Goal: Transaction & Acquisition: Purchase product/service

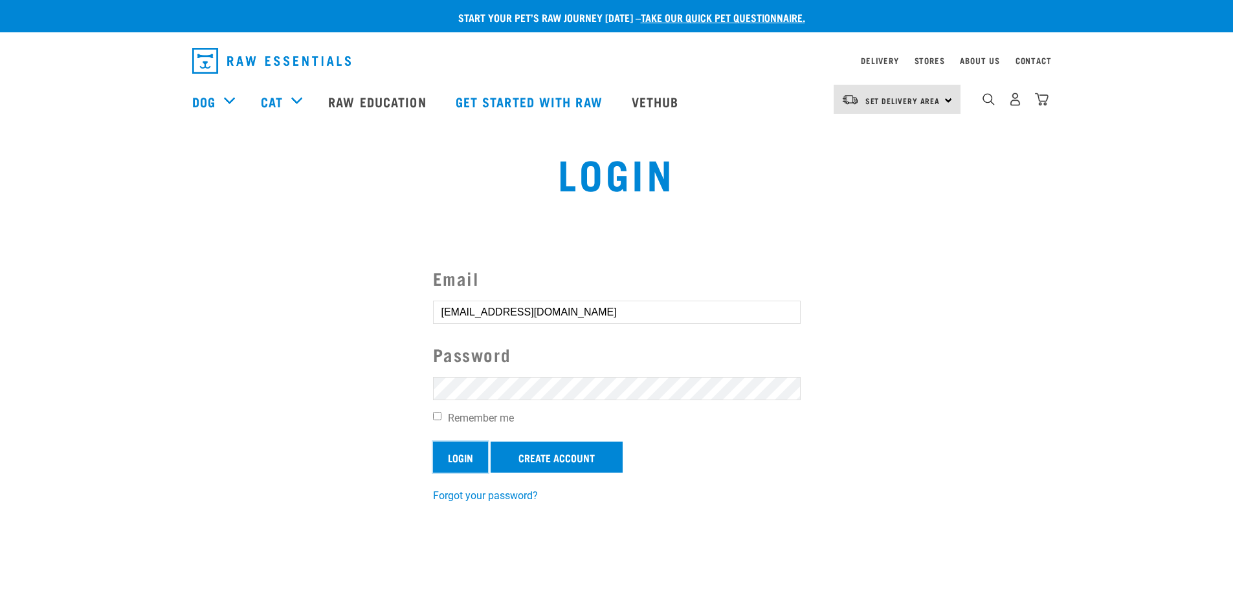
click at [477, 459] on input "Login" at bounding box center [460, 457] width 55 height 31
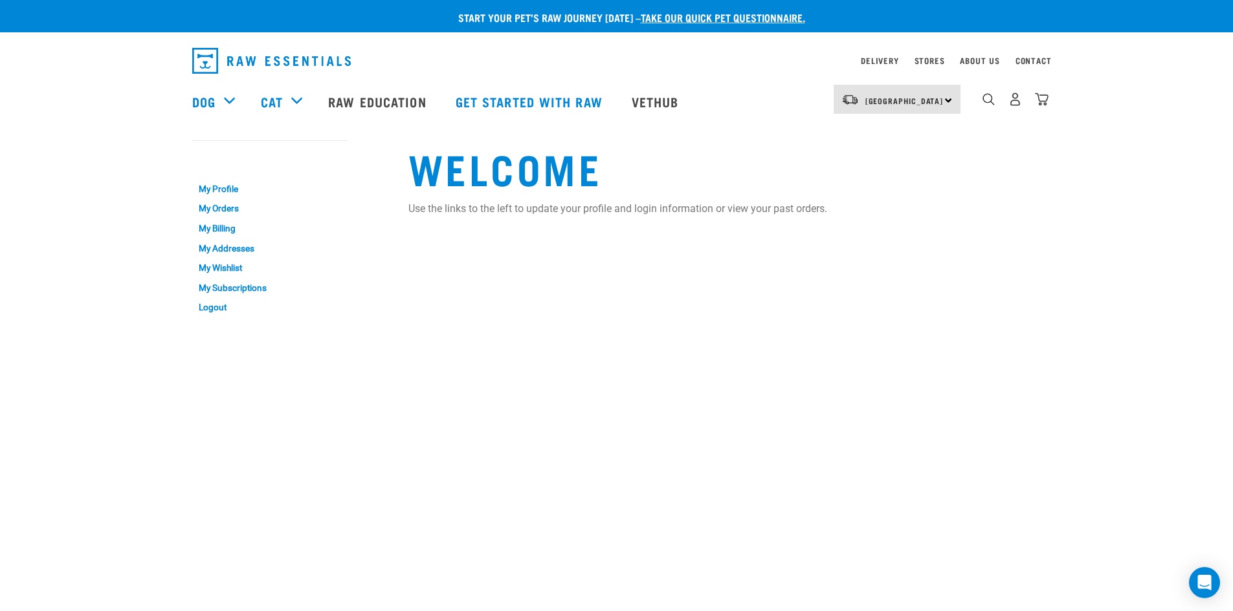
drag, startPoint x: 1059, startPoint y: 100, endPoint x: 1049, endPoint y: 104, distance: 10.2
click at [1059, 100] on nav "South Island North Island South Island Dog Shop All Dog Rolls Cat" at bounding box center [616, 102] width 1233 height 52
click at [1049, 104] on div "South Island North Island South Island Dog Shop All Dog Get Started Packs" at bounding box center [617, 102] width 870 height 52
click at [1044, 106] on img "dropdown navigation" at bounding box center [1042, 100] width 14 height 14
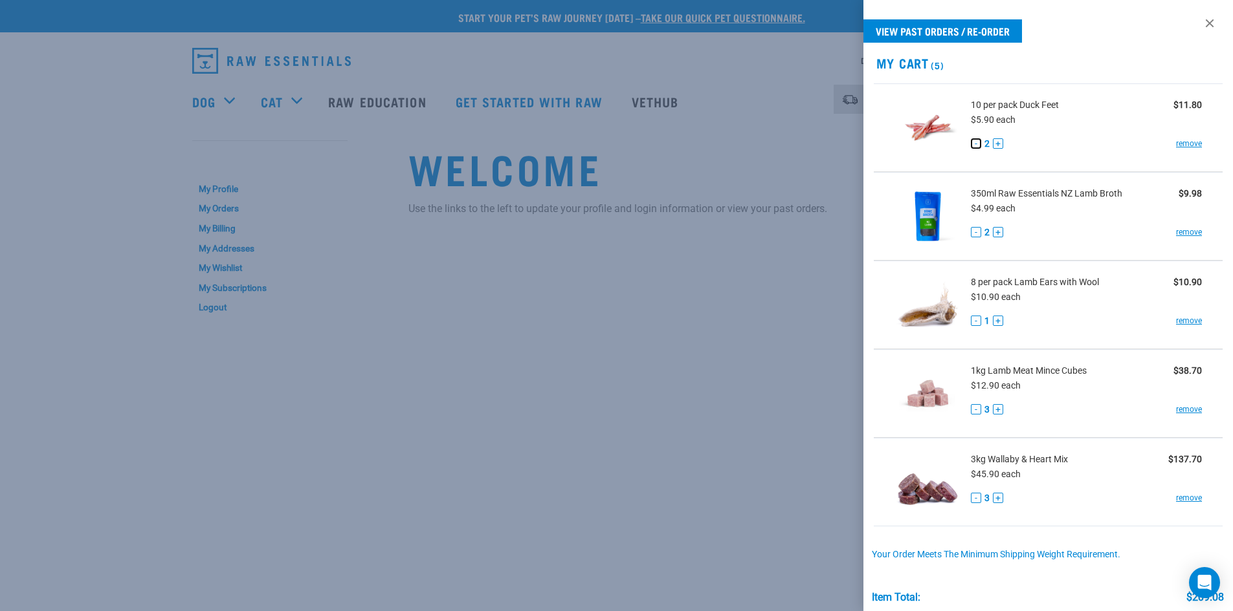
click at [976, 145] on button "-" at bounding box center [976, 143] width 10 height 10
click at [976, 231] on button "-" at bounding box center [976, 232] width 10 height 10
click at [1185, 236] on link "remove" at bounding box center [1189, 232] width 26 height 12
click at [993, 318] on button "+" at bounding box center [998, 321] width 10 height 10
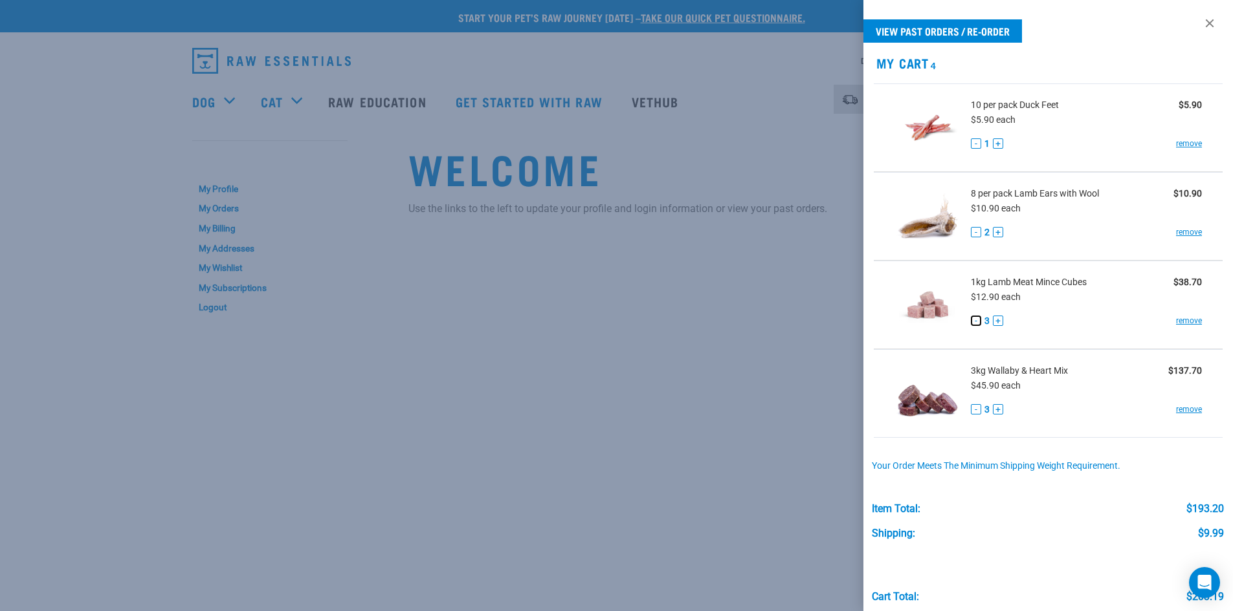
click at [978, 320] on button "-" at bounding box center [976, 321] width 10 height 10
click at [1199, 24] on link at bounding box center [1209, 23] width 21 height 21
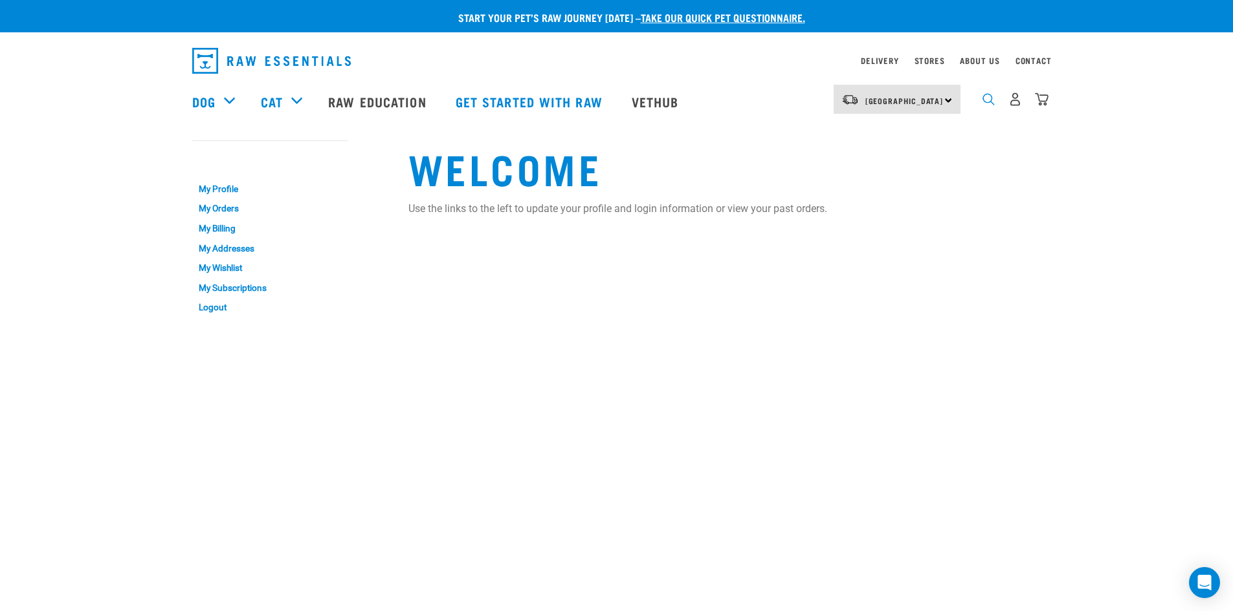
click at [990, 105] on img "dropdown navigation" at bounding box center [988, 99] width 12 height 12
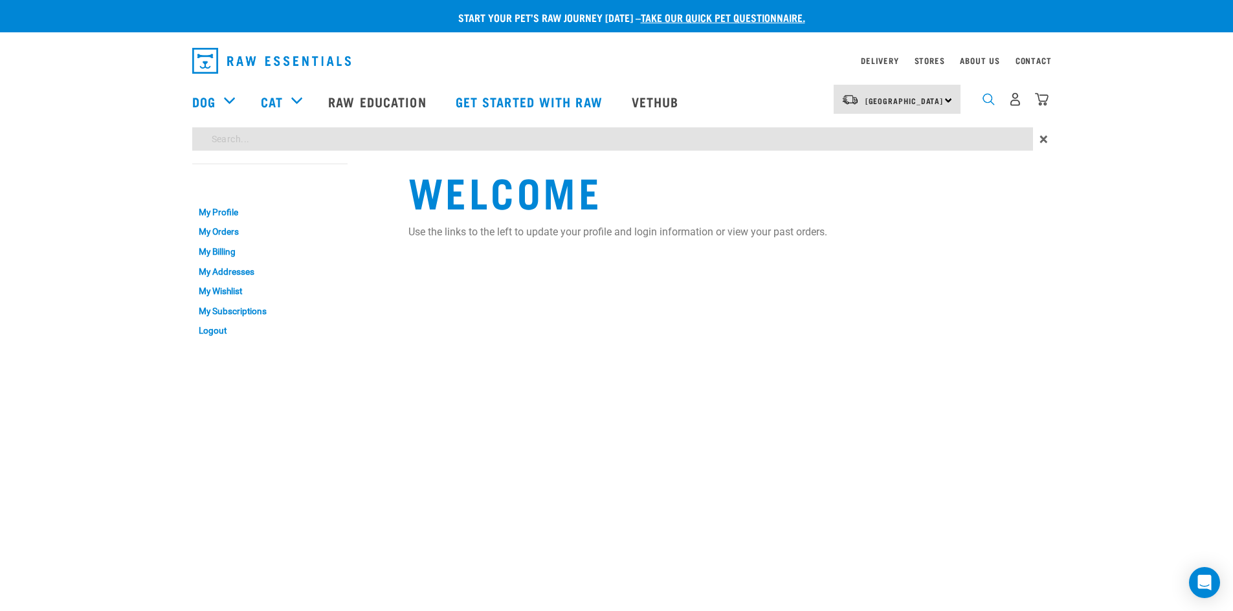
scroll to position [398, 0]
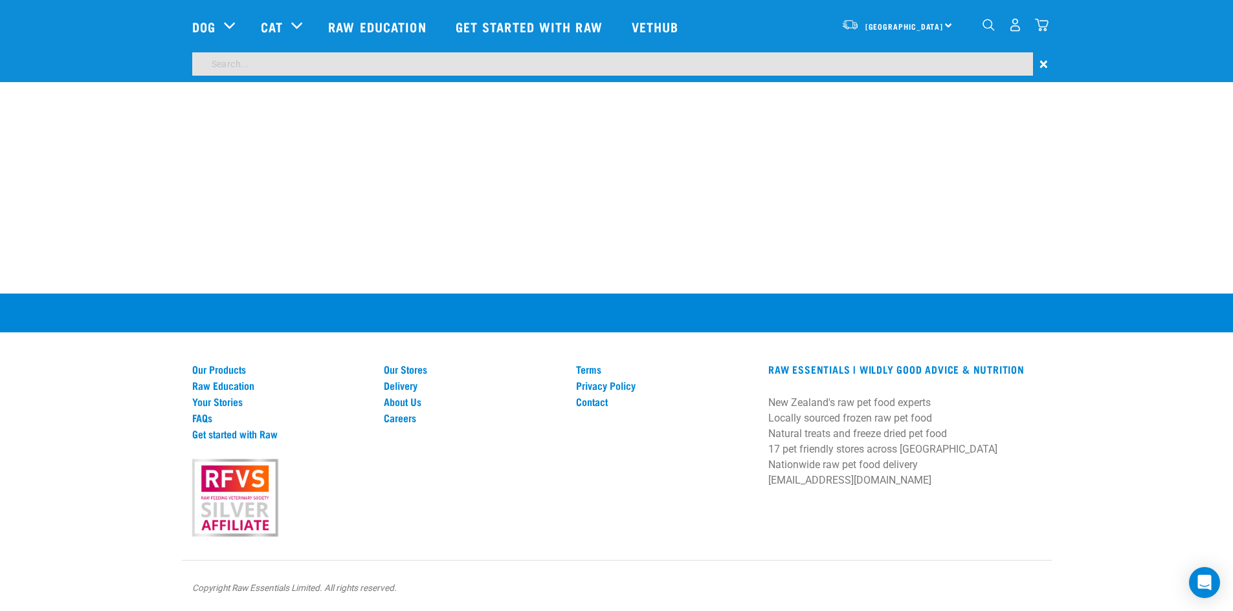
click at [697, 60] on input "search" at bounding box center [612, 63] width 840 height 23
type input "lamb tripe"
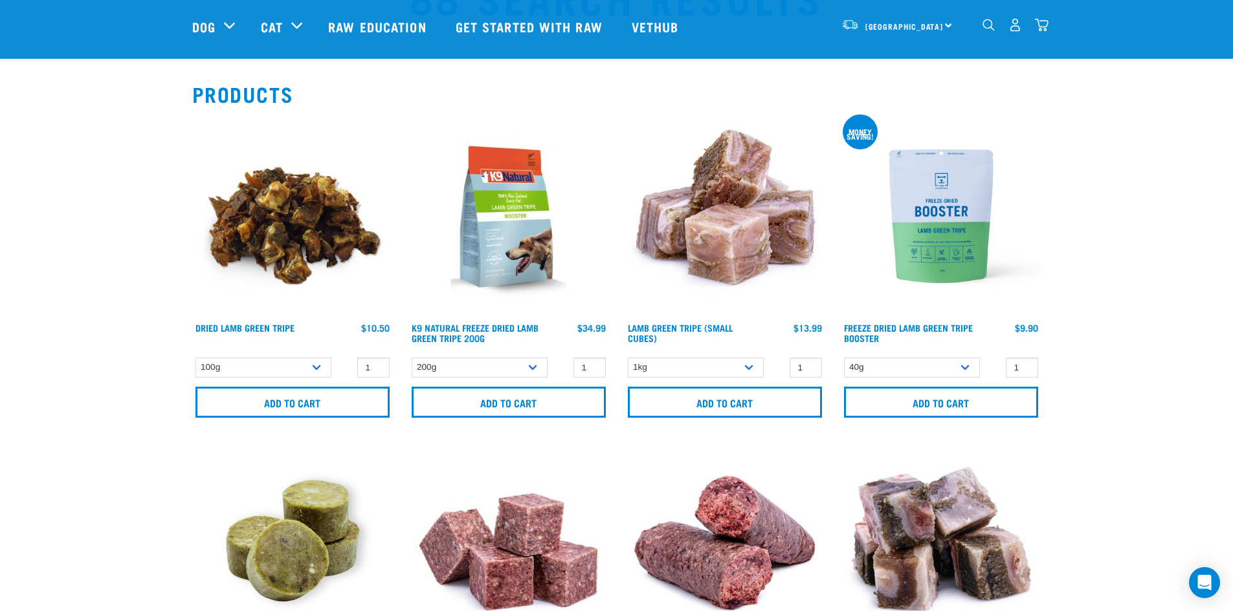
scroll to position [86, 0]
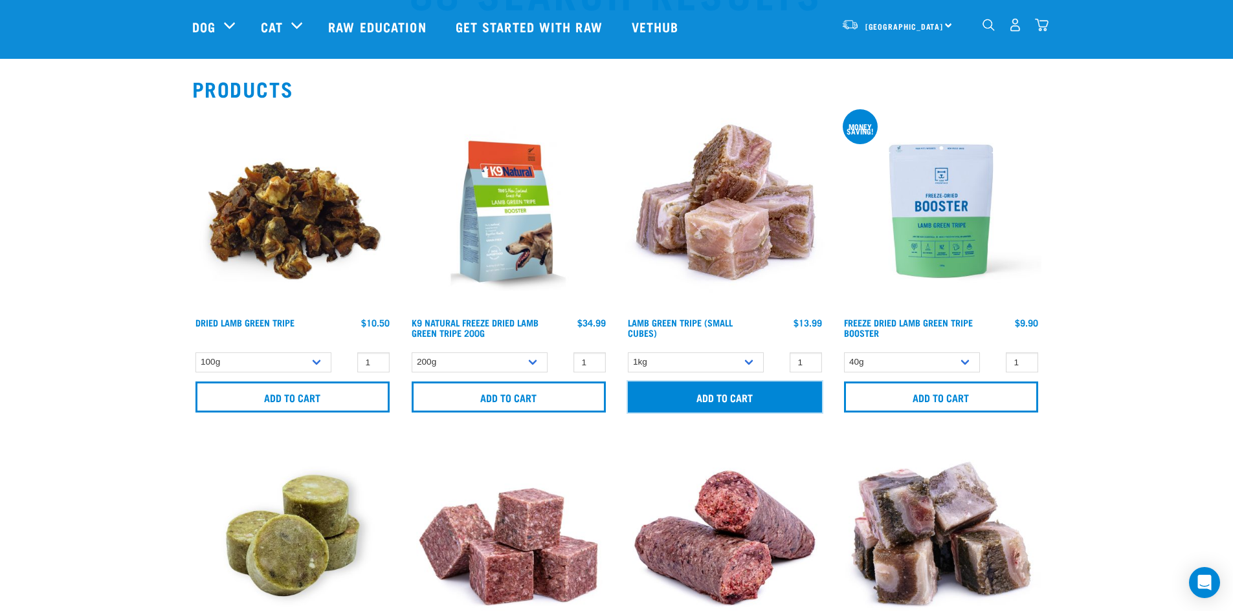
click at [704, 401] on input "Add to cart" at bounding box center [725, 397] width 194 height 31
click at [1042, 28] on img "dropdown navigation" at bounding box center [1042, 25] width 14 height 14
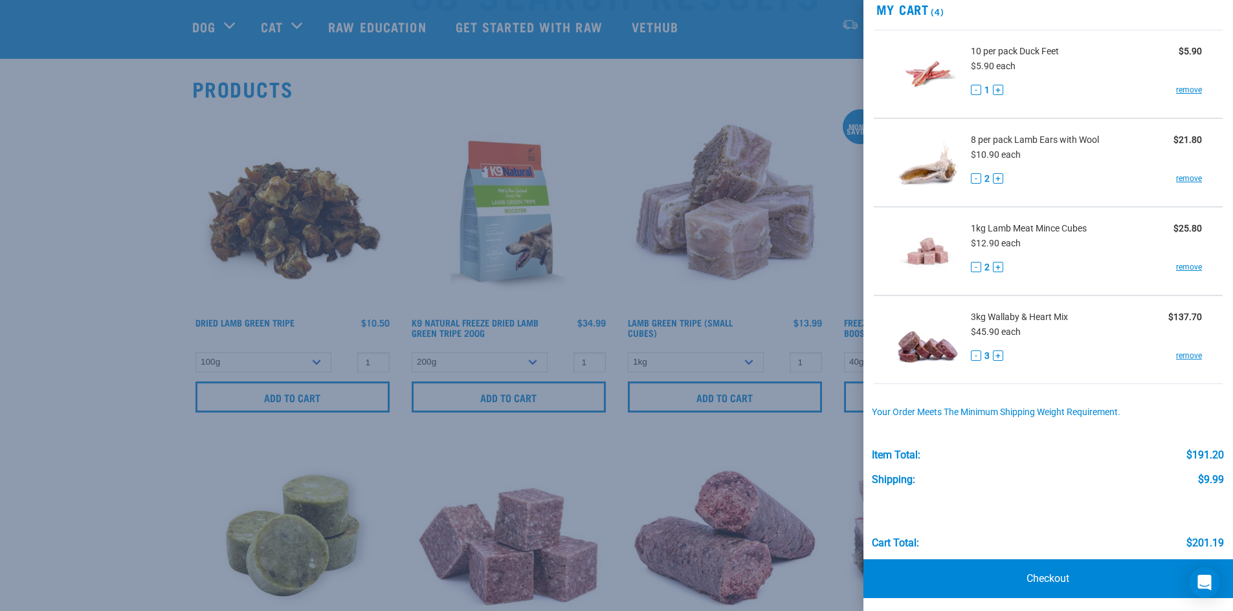
scroll to position [56, 0]
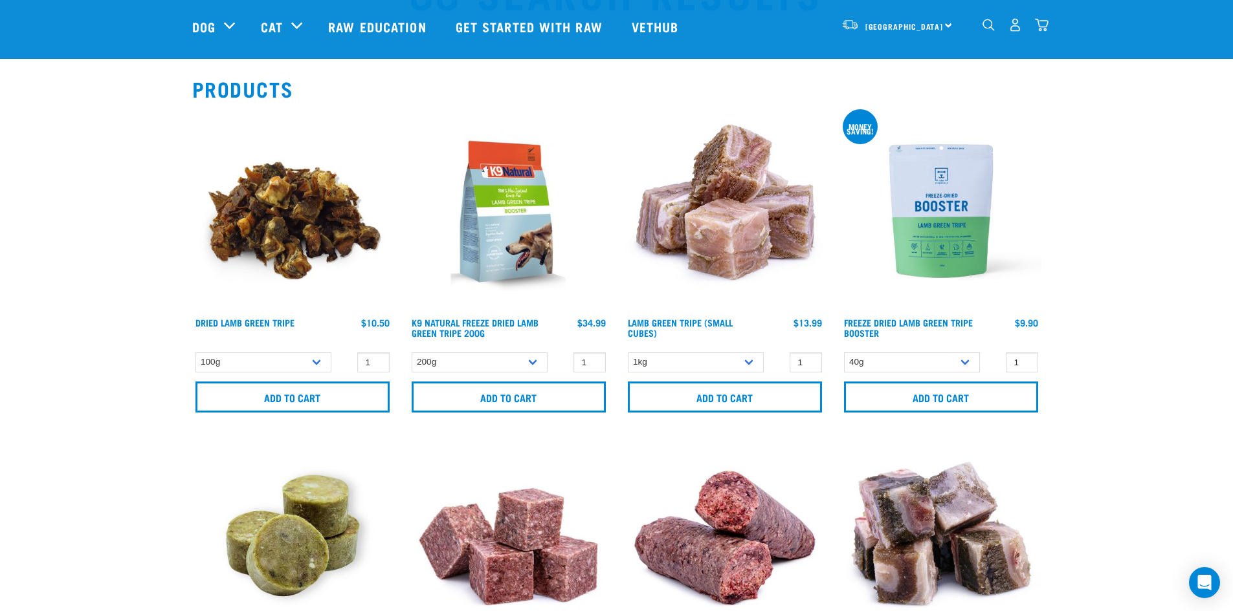
click at [1048, 32] on img "dropdown navigation" at bounding box center [1042, 25] width 14 height 14
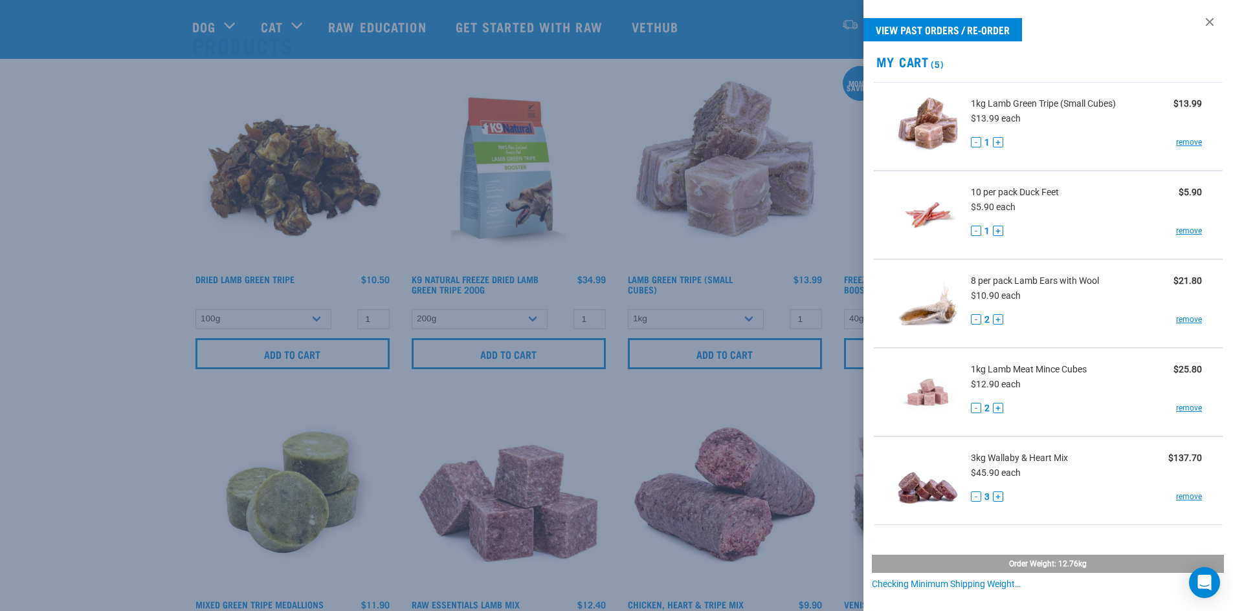
scroll to position [0, 0]
click at [1203, 17] on link at bounding box center [1209, 23] width 21 height 21
